Goal: Navigation & Orientation: Find specific page/section

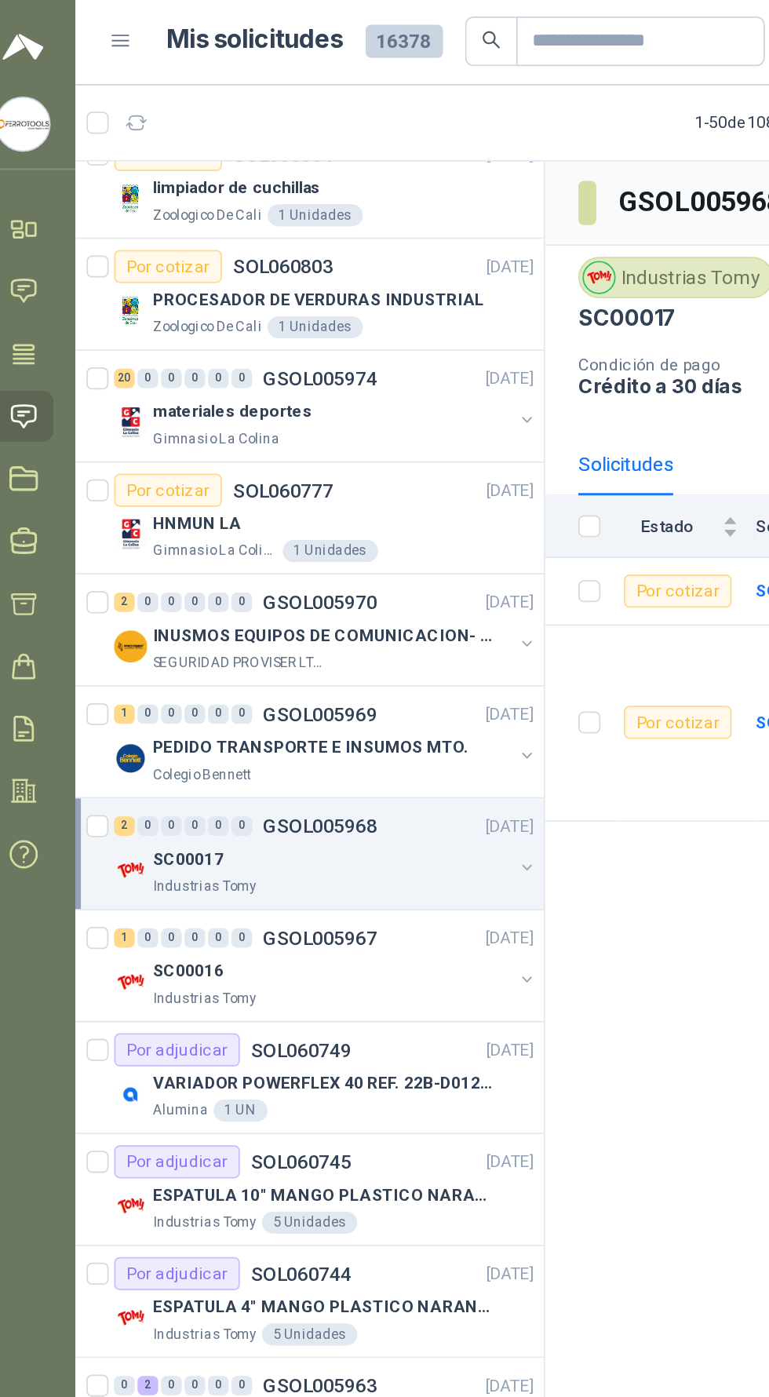
scroll to position [215, 0]
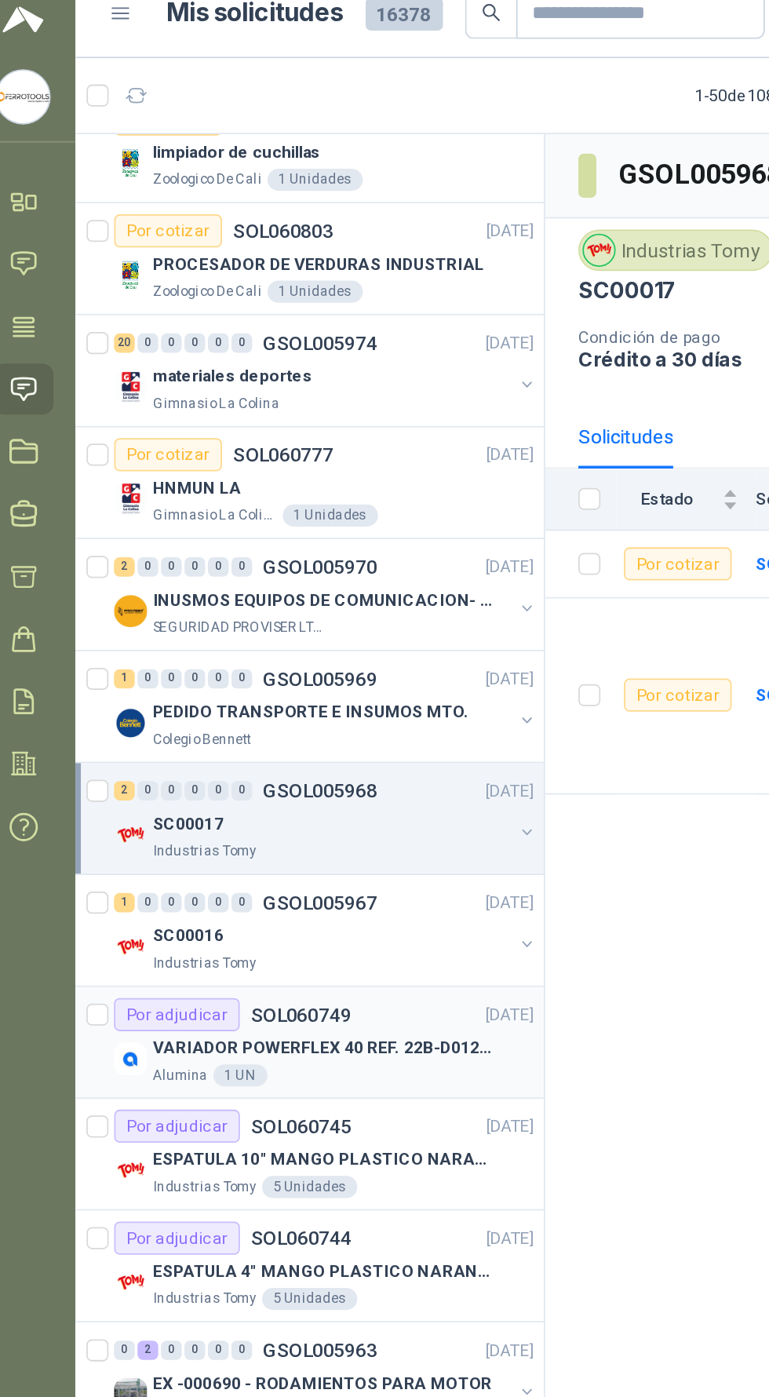
click at [261, 614] on p "VARIADOR POWERFLEX 40 REF. 22B-D012N104" at bounding box center [201, 612] width 195 height 15
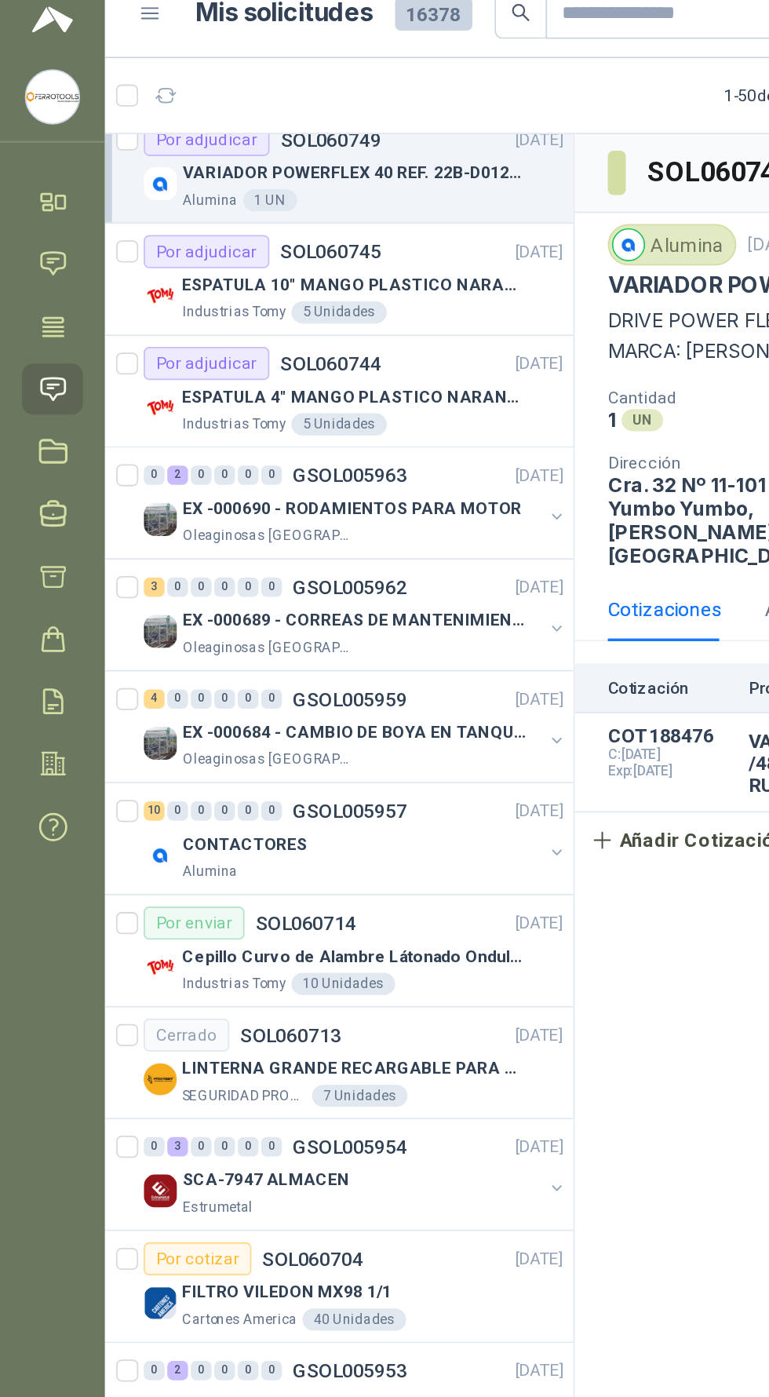
scroll to position [712, 0]
click at [277, 618] on p "LINTERNA GRANDE RECARGABLE PARA ESPACIOS ABIERTOS 100-150MTS" at bounding box center [201, 624] width 195 height 15
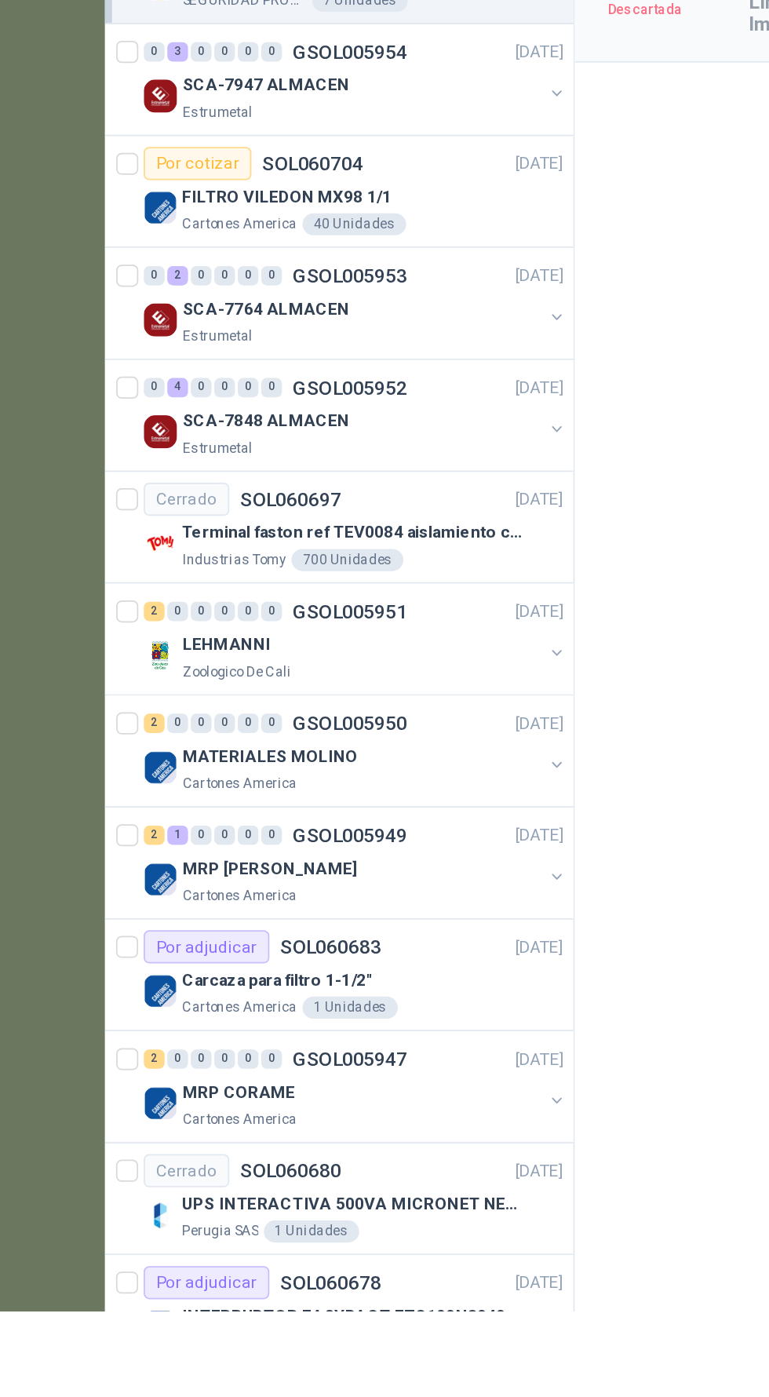
scroll to position [698, 0]
click at [251, 1263] on div "MRP CORAME" at bounding box center [205, 1272] width 203 height 19
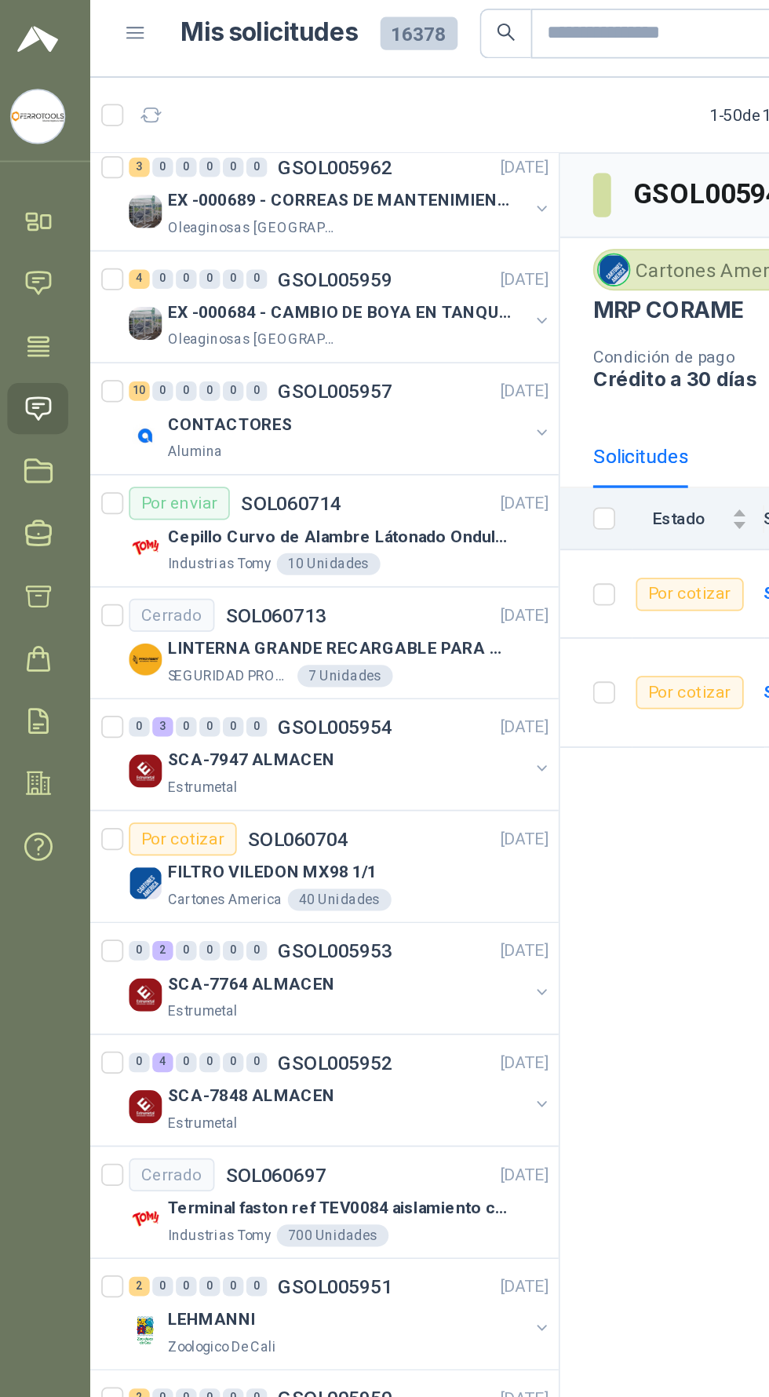
scroll to position [957, 0]
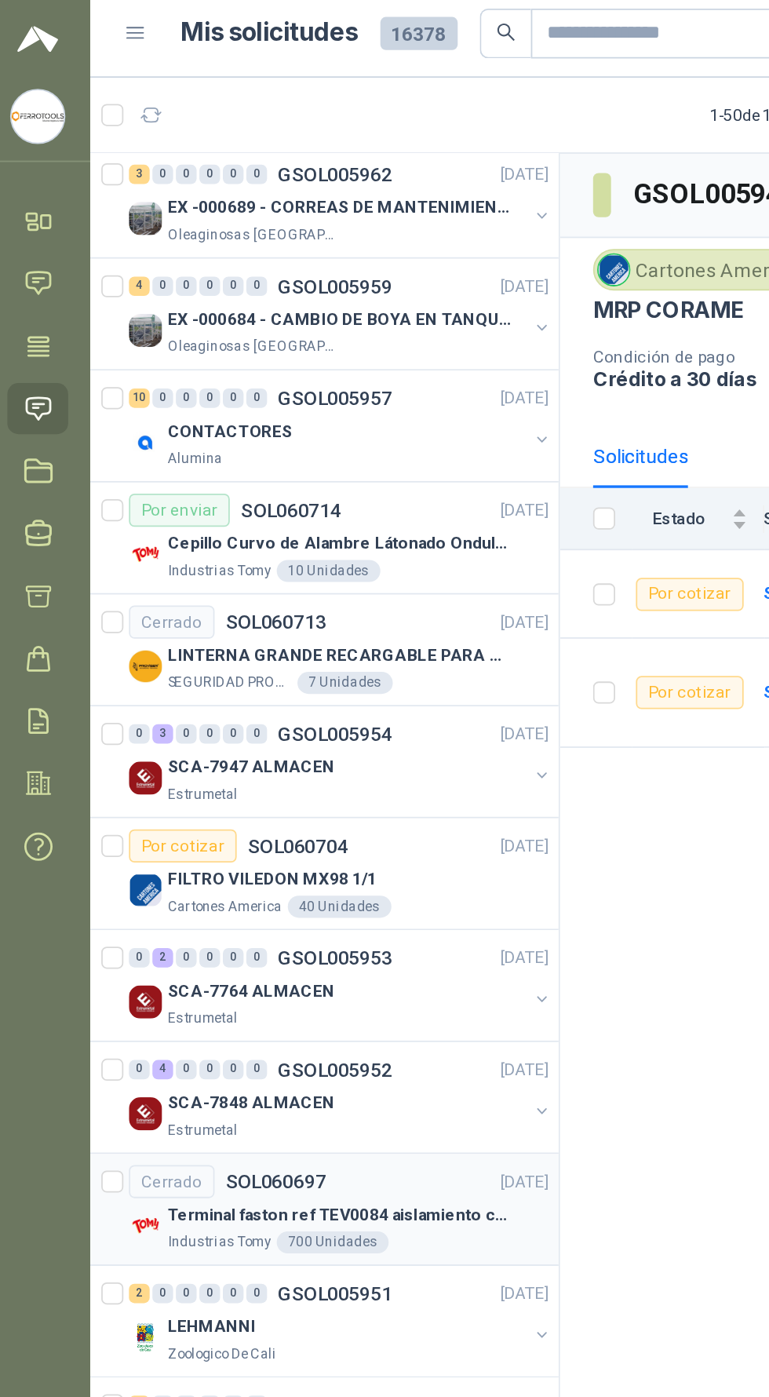
click at [279, 689] on p "Terminal faston ref TEV0084 aislamiento completo" at bounding box center [201, 696] width 195 height 15
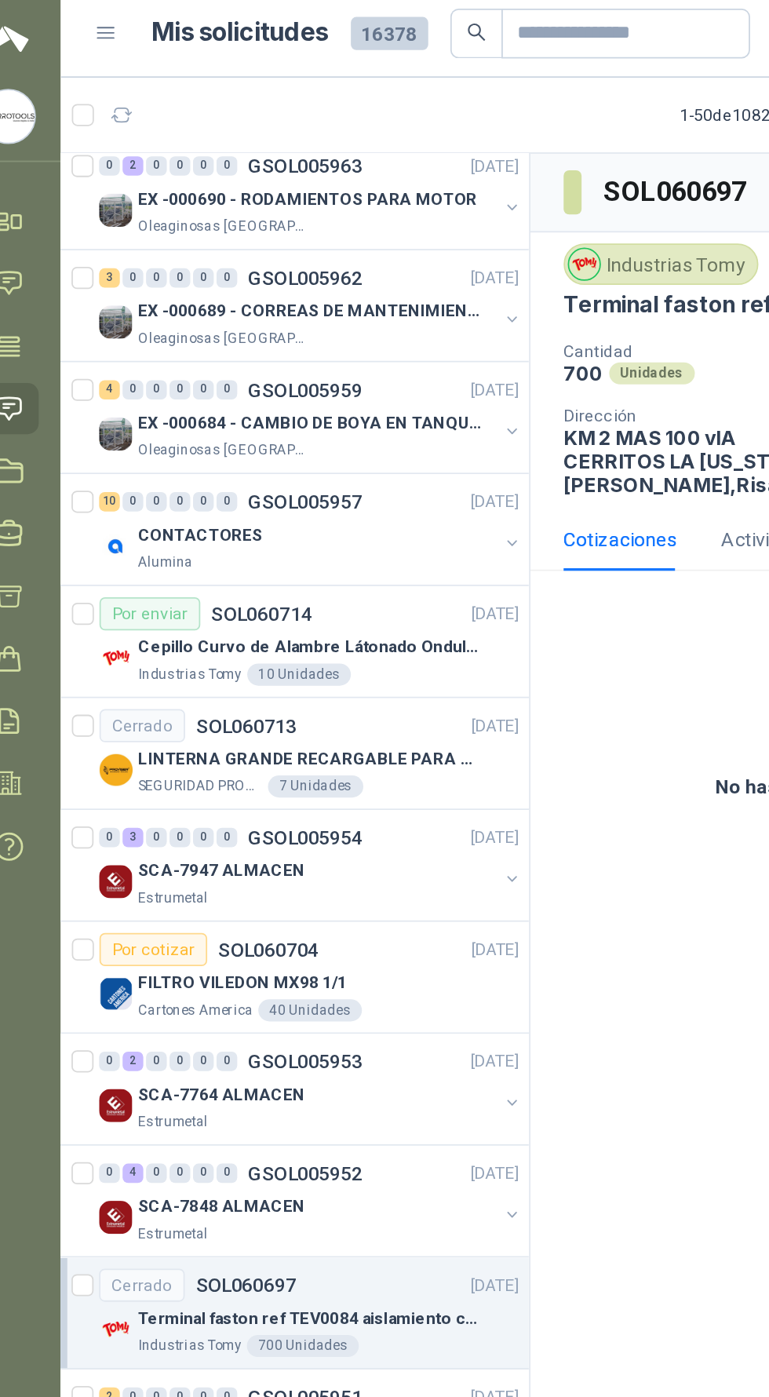
scroll to position [895, 0]
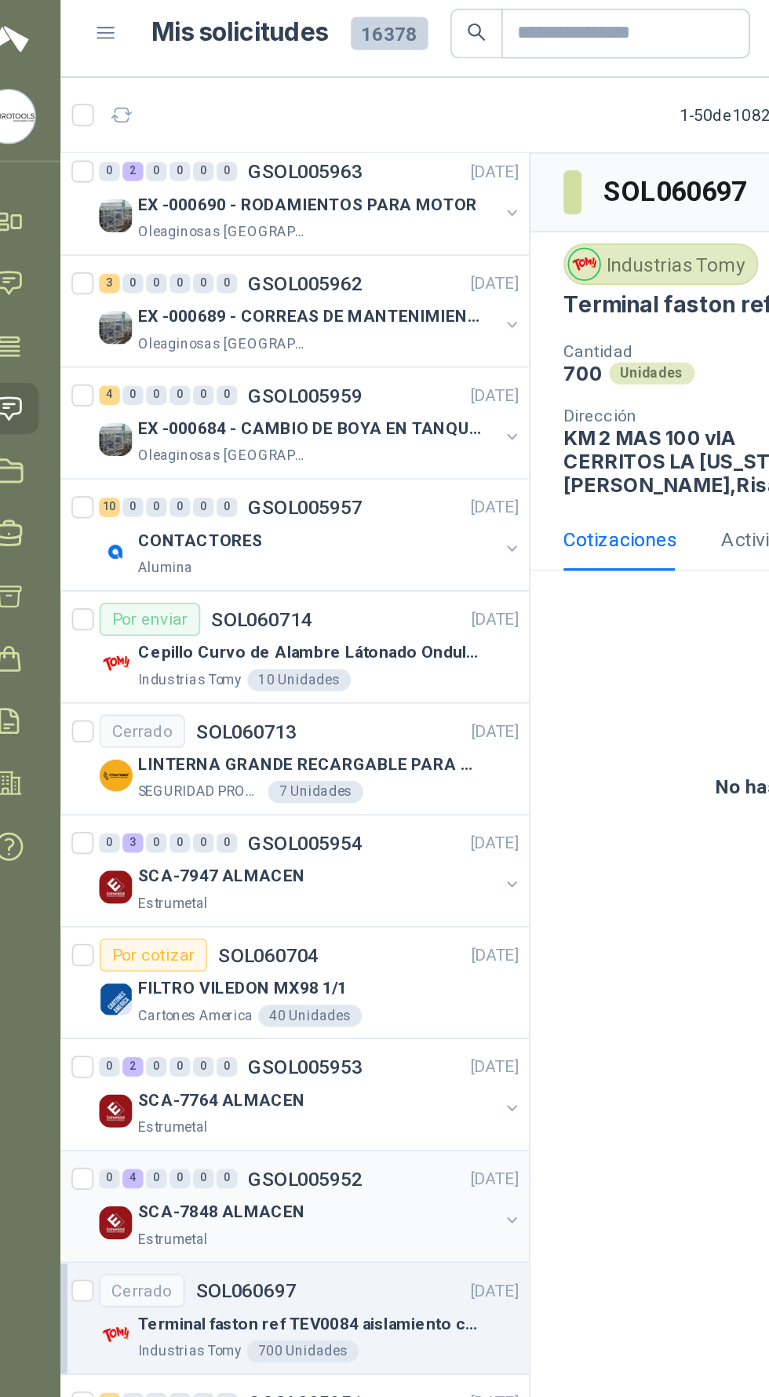
click at [257, 704] on div "Estrumetal" at bounding box center [205, 710] width 203 height 13
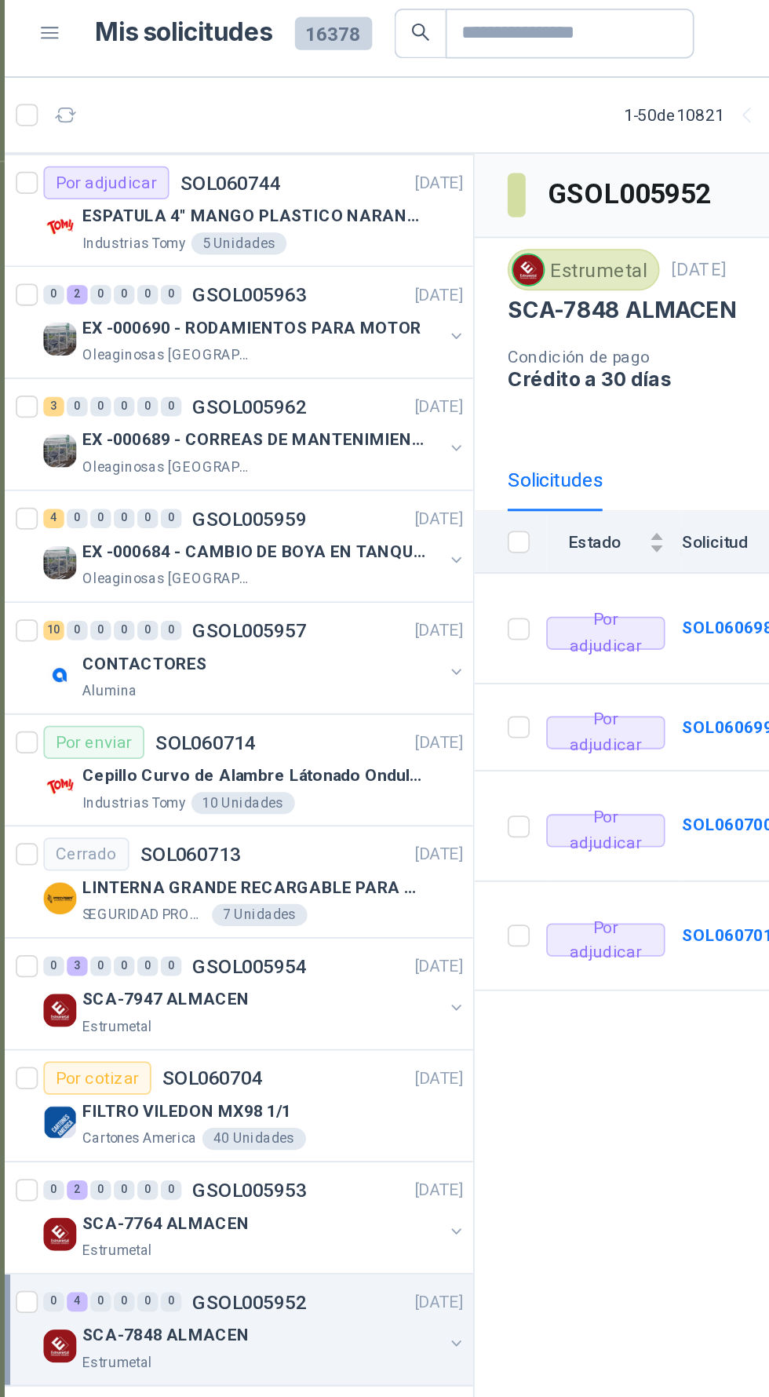
scroll to position [820, 0]
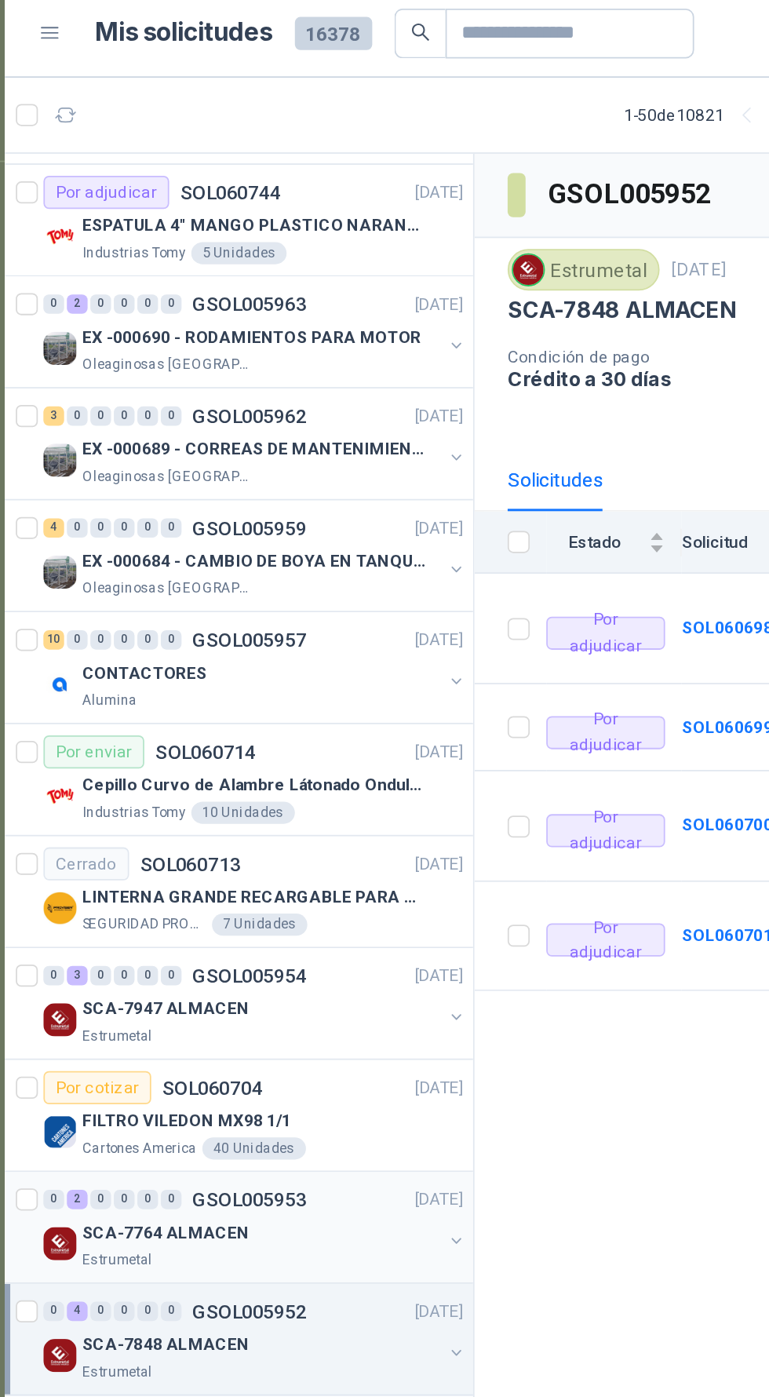
click at [266, 697] on div "SCA-7764 ALMACEN" at bounding box center [205, 706] width 203 height 19
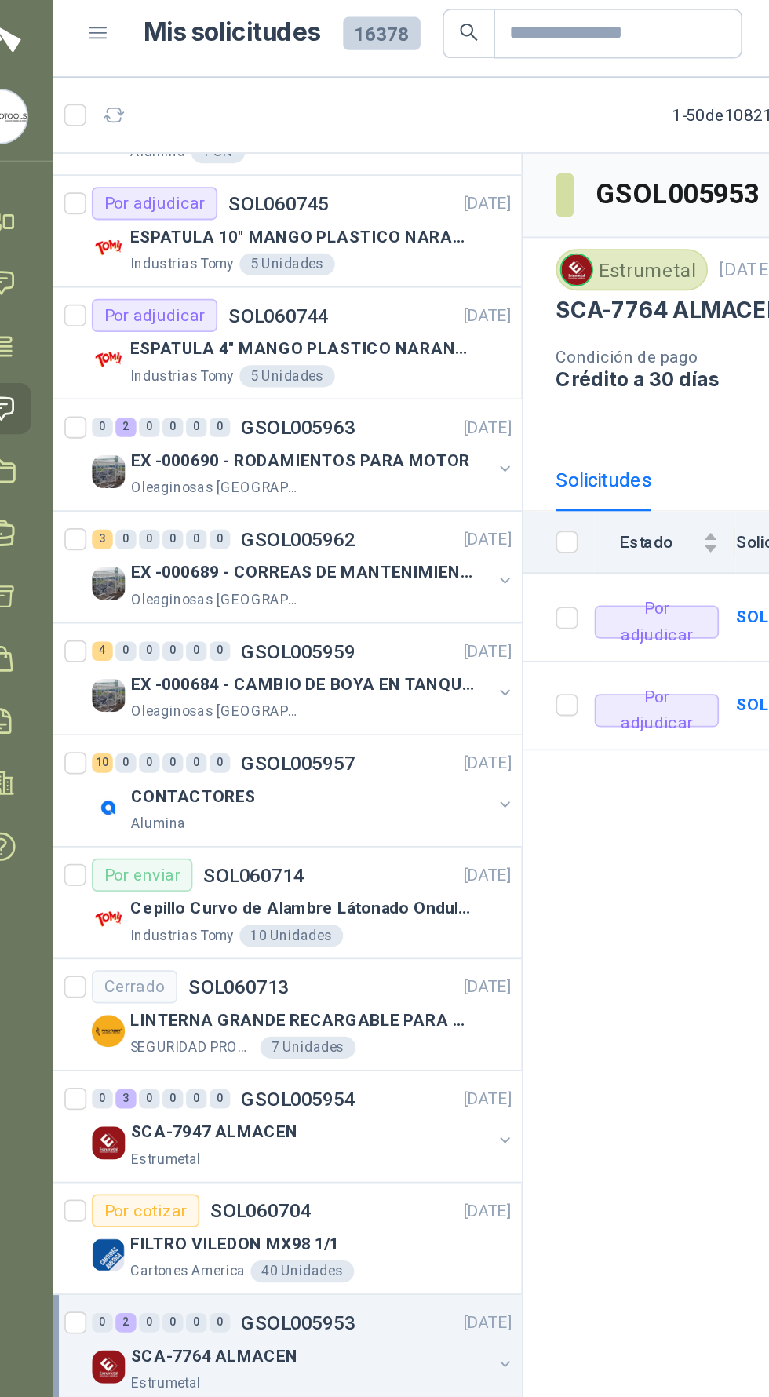
scroll to position [750, 0]
click at [258, 703] on div "FILTRO VILEDON MX98 1/1" at bounding box center [212, 712] width 216 height 19
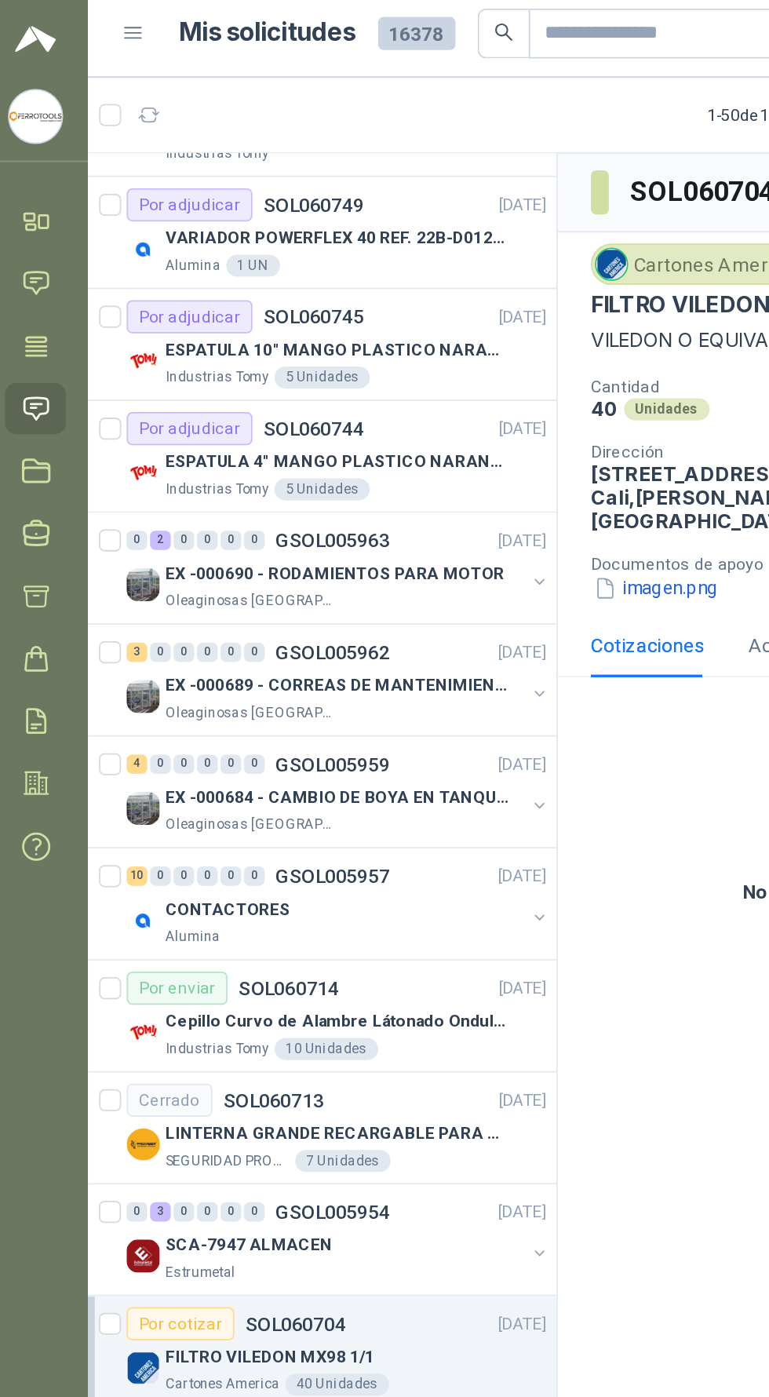
scroll to position [680, 0]
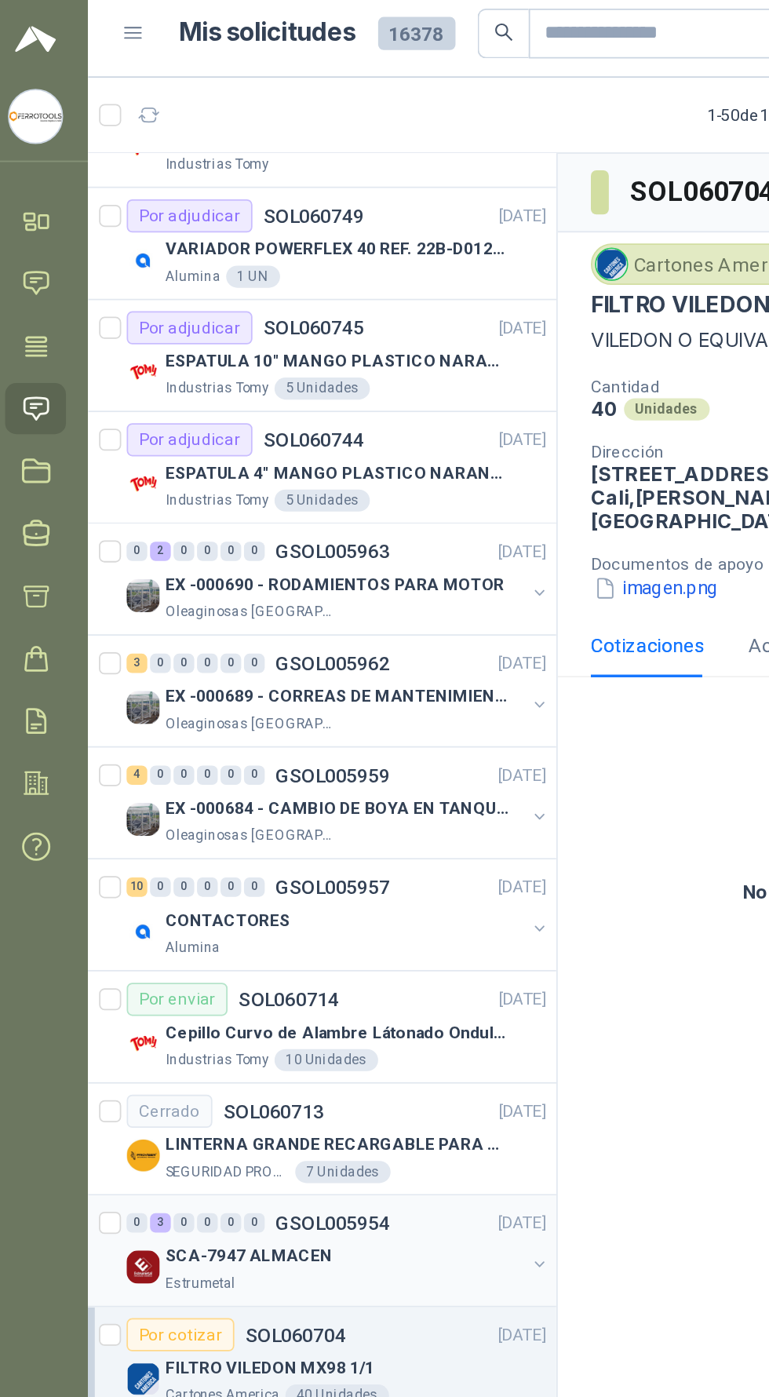
click at [263, 710] on div "SCA-7947 ALMACEN" at bounding box center [205, 719] width 203 height 19
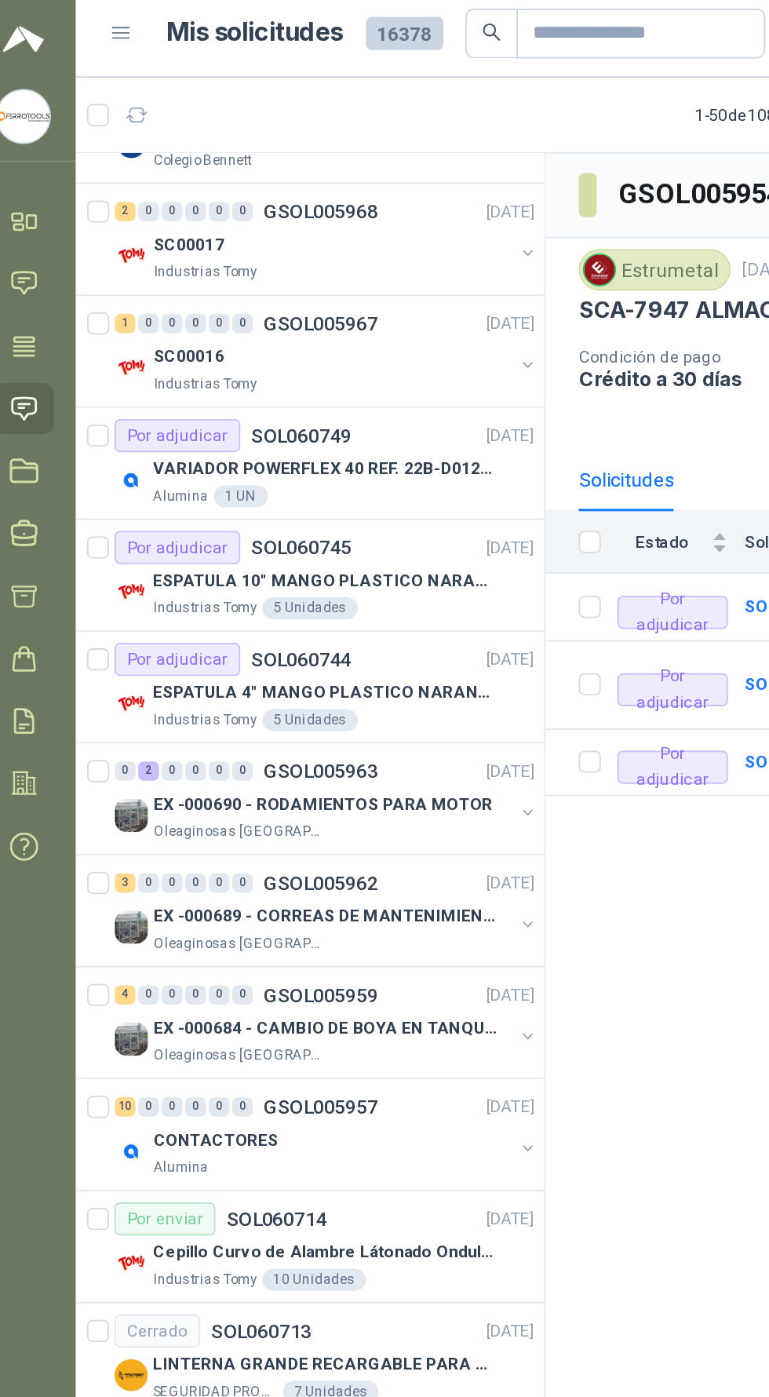
scroll to position [552, 0]
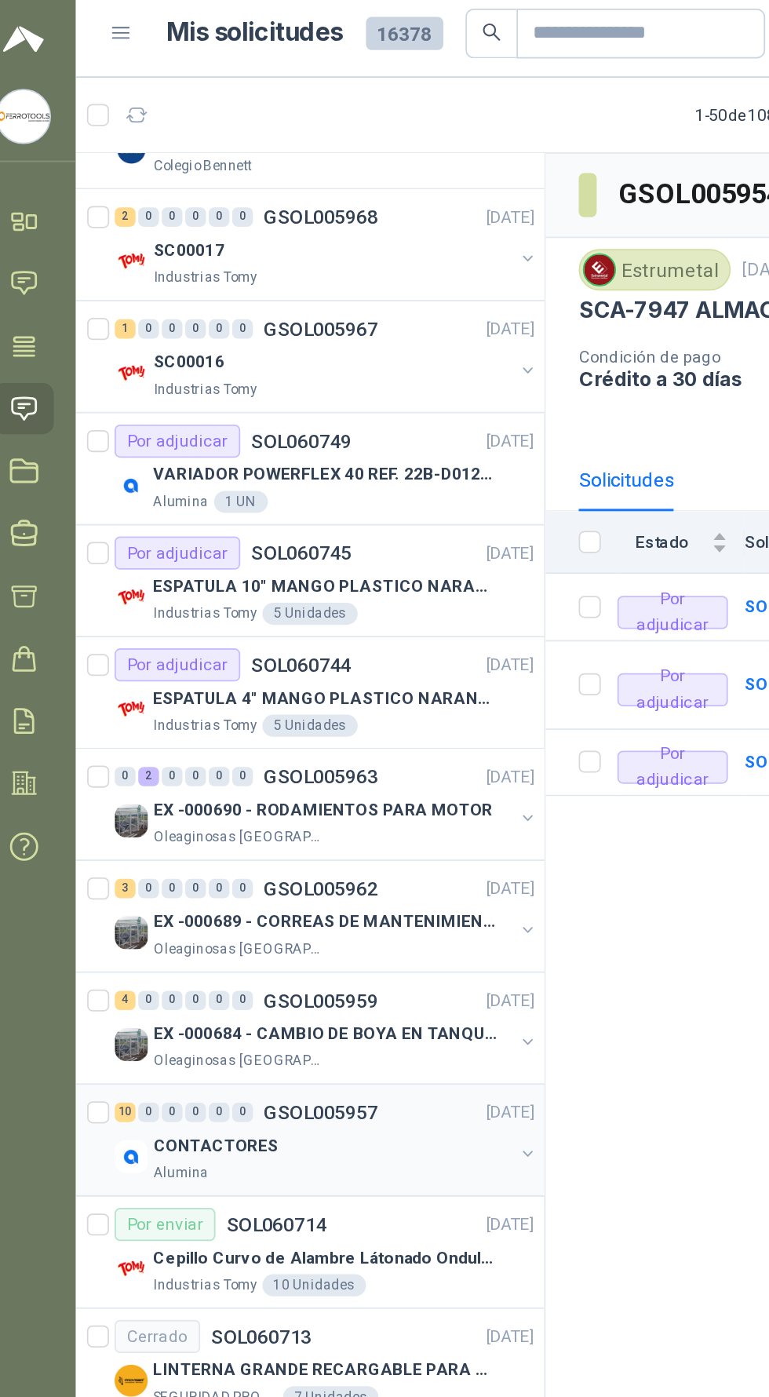
click at [268, 647] on div "CONTACTORES" at bounding box center [205, 656] width 203 height 19
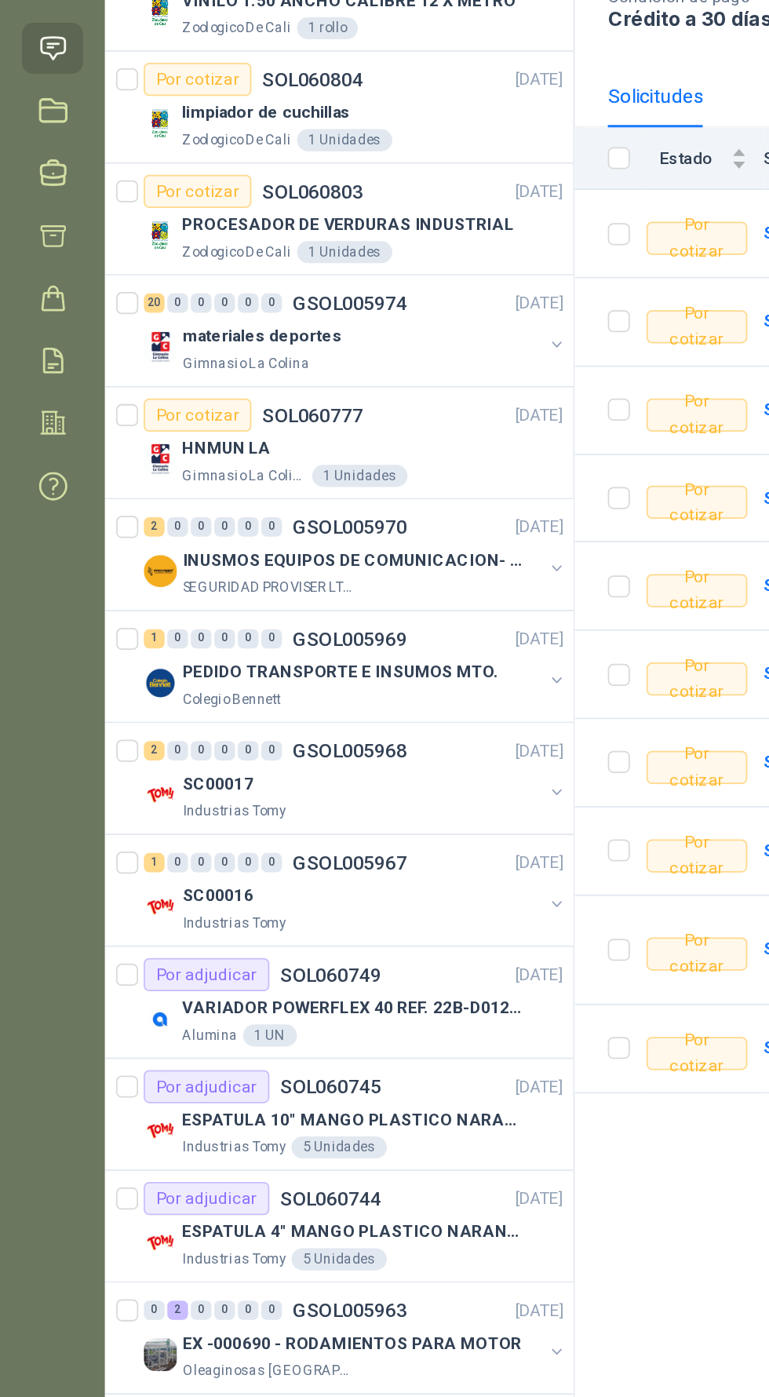
scroll to position [44, 0]
click at [259, 784] on p "VARIADOR POWERFLEX 40 REF. 22B-D012N104" at bounding box center [201, 783] width 195 height 15
